Goal: Task Accomplishment & Management: Complete application form

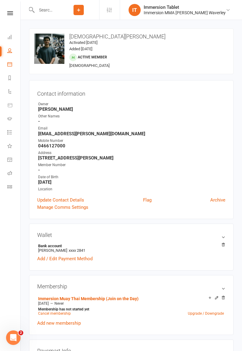
click at [8, 65] on icon at bounding box center [9, 64] width 5 height 5
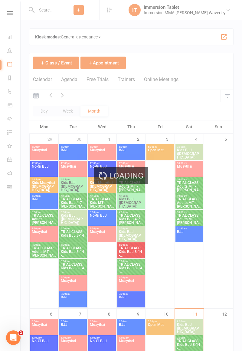
click at [196, 232] on div "Loading" at bounding box center [121, 175] width 242 height 351
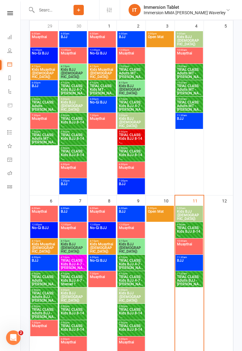
click at [197, 232] on span "TRIAL CLASS: Kids BJJ 8-14 - [PERSON_NAME]..." at bounding box center [189, 231] width 25 height 11
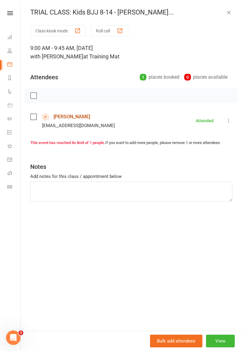
click at [75, 119] on link "[PERSON_NAME]" at bounding box center [72, 117] width 37 height 10
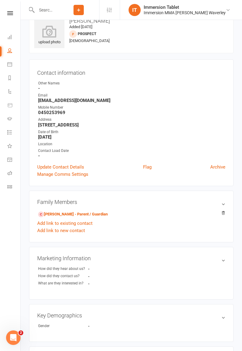
scroll to position [35, 0]
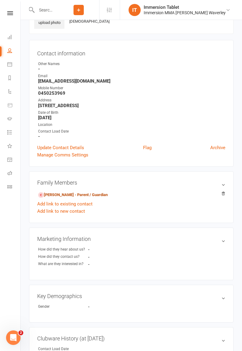
click at [51, 194] on link "[PERSON_NAME] - Parent / Guardian" at bounding box center [73, 195] width 70 height 6
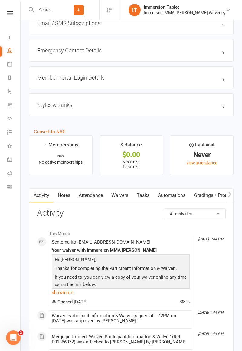
click at [130, 194] on link "Waivers" at bounding box center [119, 196] width 25 height 14
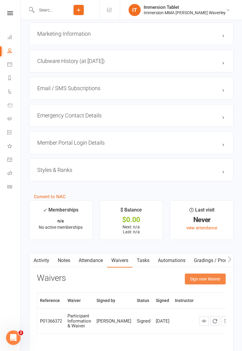
click at [209, 277] on button "Sign new Waiver" at bounding box center [205, 279] width 41 height 11
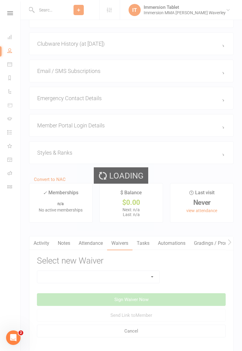
scroll to position [493, 0]
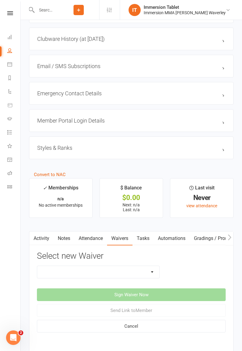
click at [129, 272] on select "Cancellation Form Immersion 10 Class Pass Form Immersion 10 Class Pass Form (Pa…" at bounding box center [98, 272] width 122 height 12
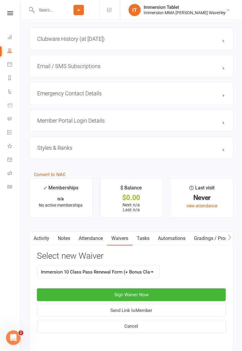
click at [111, 274] on select "Cancellation Form Immersion 10 Class Pass Form Immersion 10 Class Pass Form (Pa…" at bounding box center [98, 272] width 122 height 12
select select "10832"
click at [175, 292] on button "Sign Waiver Now" at bounding box center [131, 295] width 189 height 13
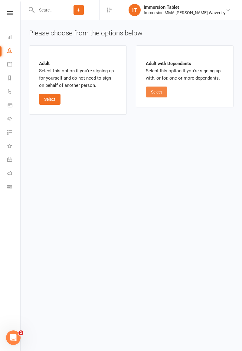
click at [165, 92] on button "Select" at bounding box center [157, 92] width 22 height 11
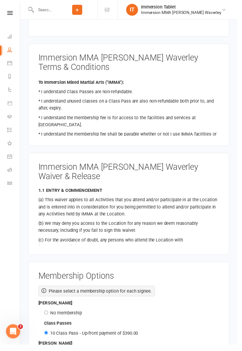
scroll to position [10, 0]
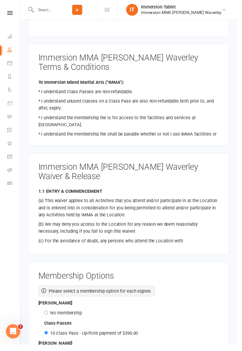
click at [73, 317] on label "No membership" at bounding box center [67, 319] width 32 height 5
click at [49, 317] on input "No membership" at bounding box center [47, 319] width 4 height 4
radio input "true"
radio input "false"
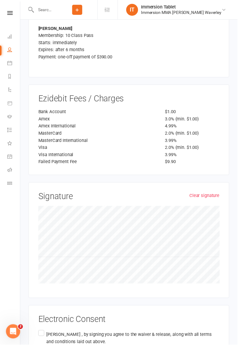
scroll to position [1119, 0]
click at [41, 336] on label "[PERSON_NAME] , by signing you agree to the waiver & release, along with all te…" at bounding box center [131, 350] width 185 height 29
click at [41, 336] on input "[PERSON_NAME] , by signing you agree to the waiver & release, along with all te…" at bounding box center [41, 336] width 4 height 0
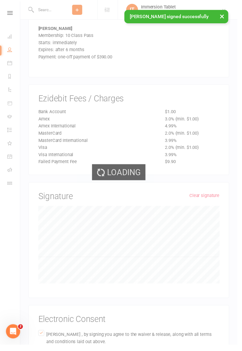
scroll to position [942, 0]
